Goal: Check status: Check status

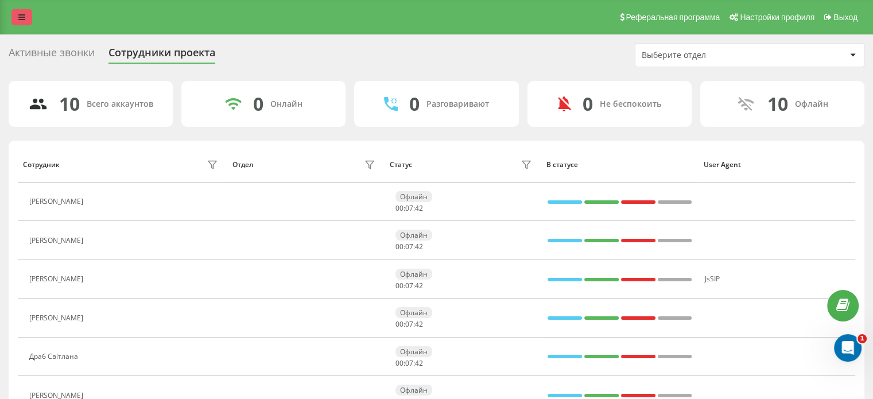
click at [21, 9] on div "Реферальная программа Настройки профиля Выход" at bounding box center [436, 17] width 873 height 34
click at [15, 13] on link at bounding box center [21, 17] width 21 height 16
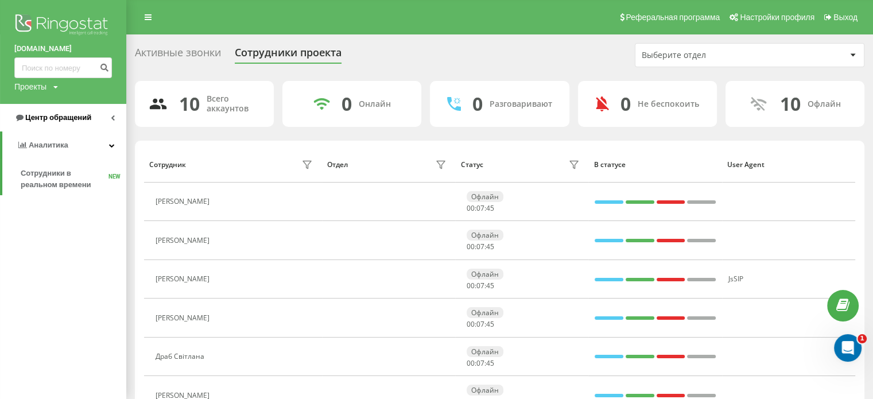
click at [57, 112] on span "Центр обращений" at bounding box center [52, 117] width 77 height 11
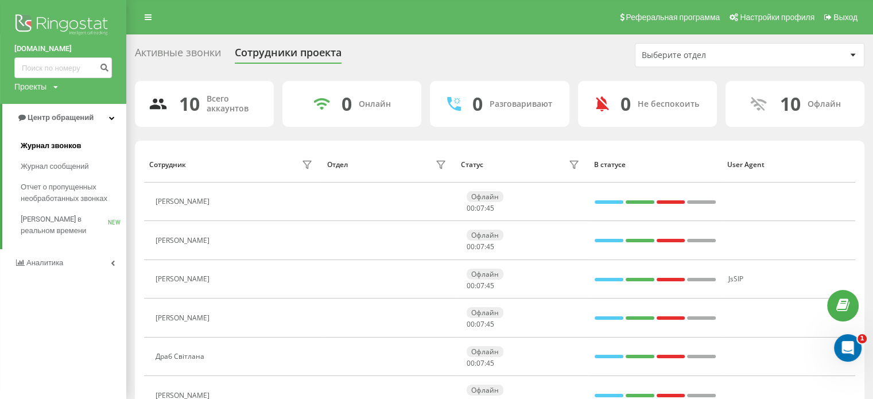
click at [54, 144] on span "Журнал звонков" at bounding box center [51, 145] width 60 height 11
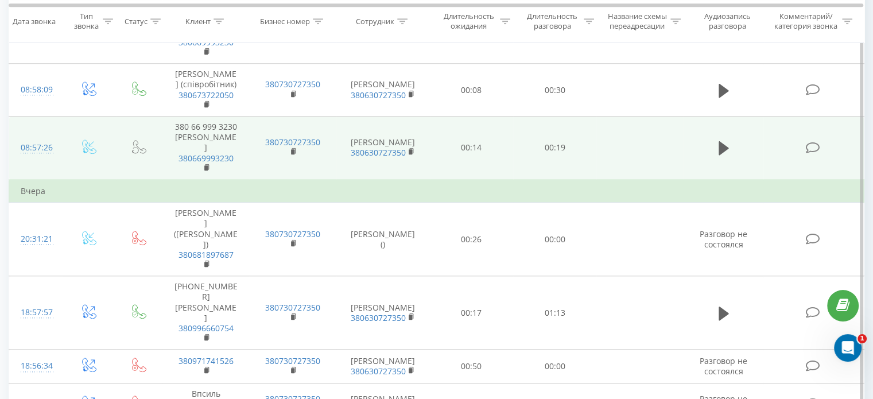
scroll to position [1148, 0]
